Goal: Contribute content: Contribute content

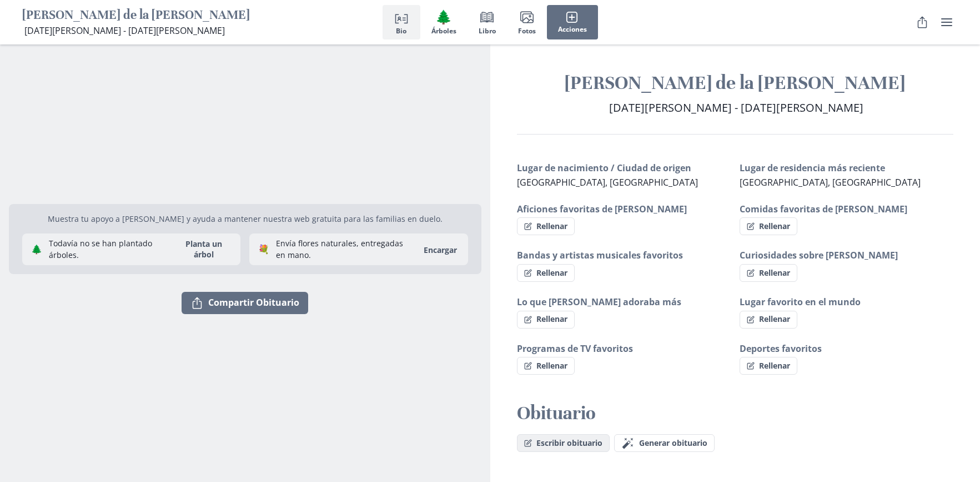
click at [571, 442] on button "Escribir obituario" at bounding box center [563, 443] width 93 height 18
